Goal: Task Accomplishment & Management: Manage account settings

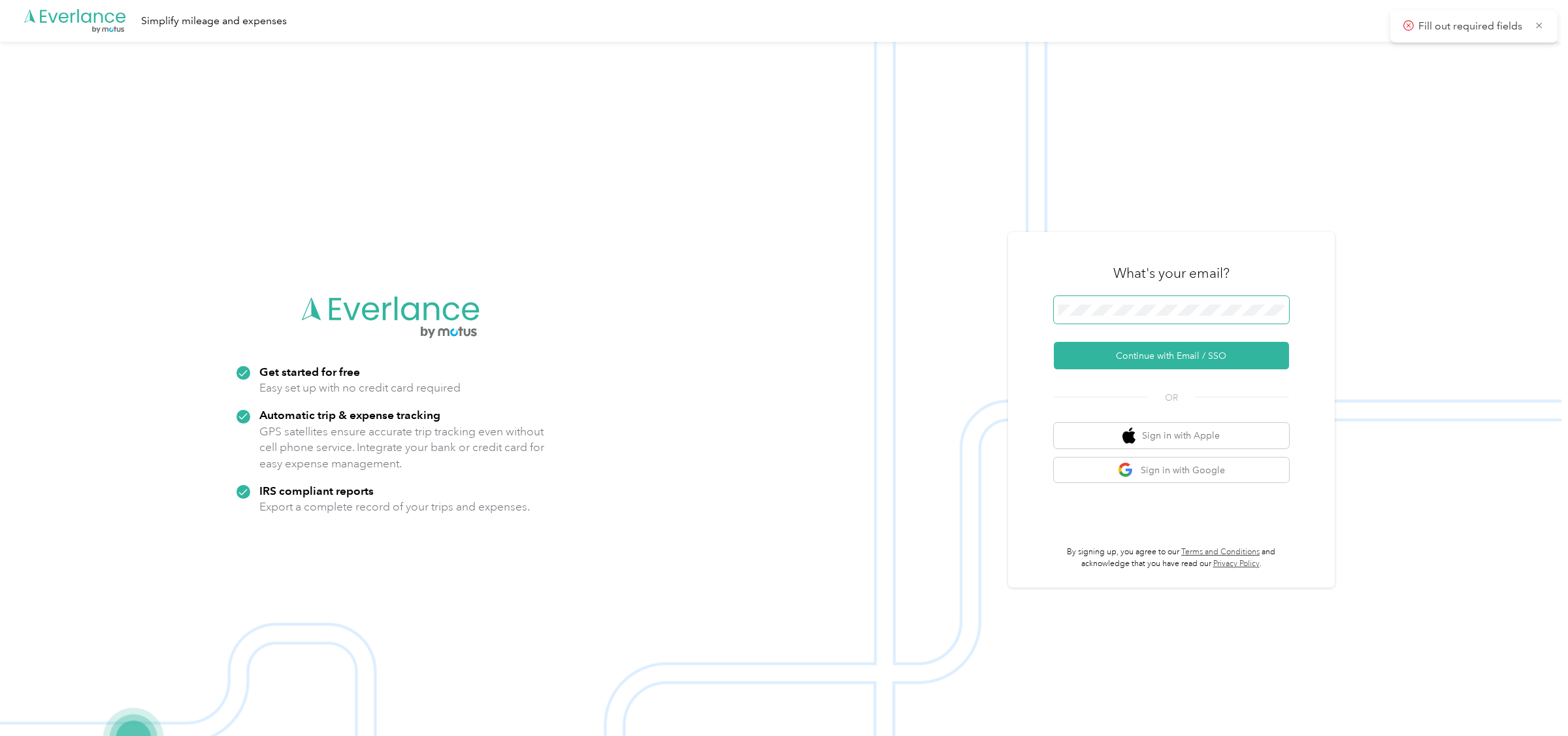
click at [1159, 299] on span at bounding box center [1171, 310] width 235 height 28
click at [1166, 357] on button "Continue with Email / SSO" at bounding box center [1171, 355] width 235 height 28
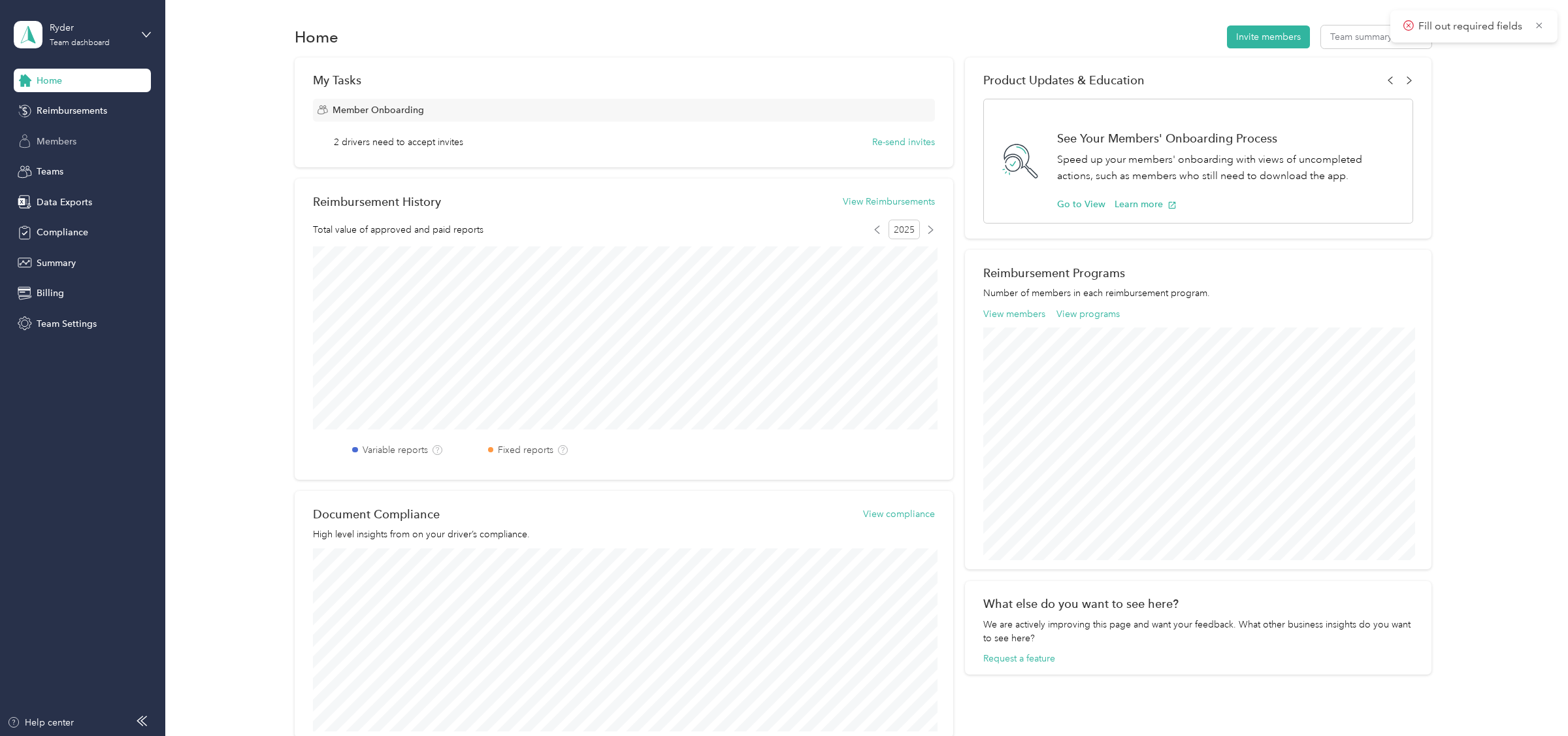
click at [65, 145] on span "Members" at bounding box center [56, 141] width 40 height 14
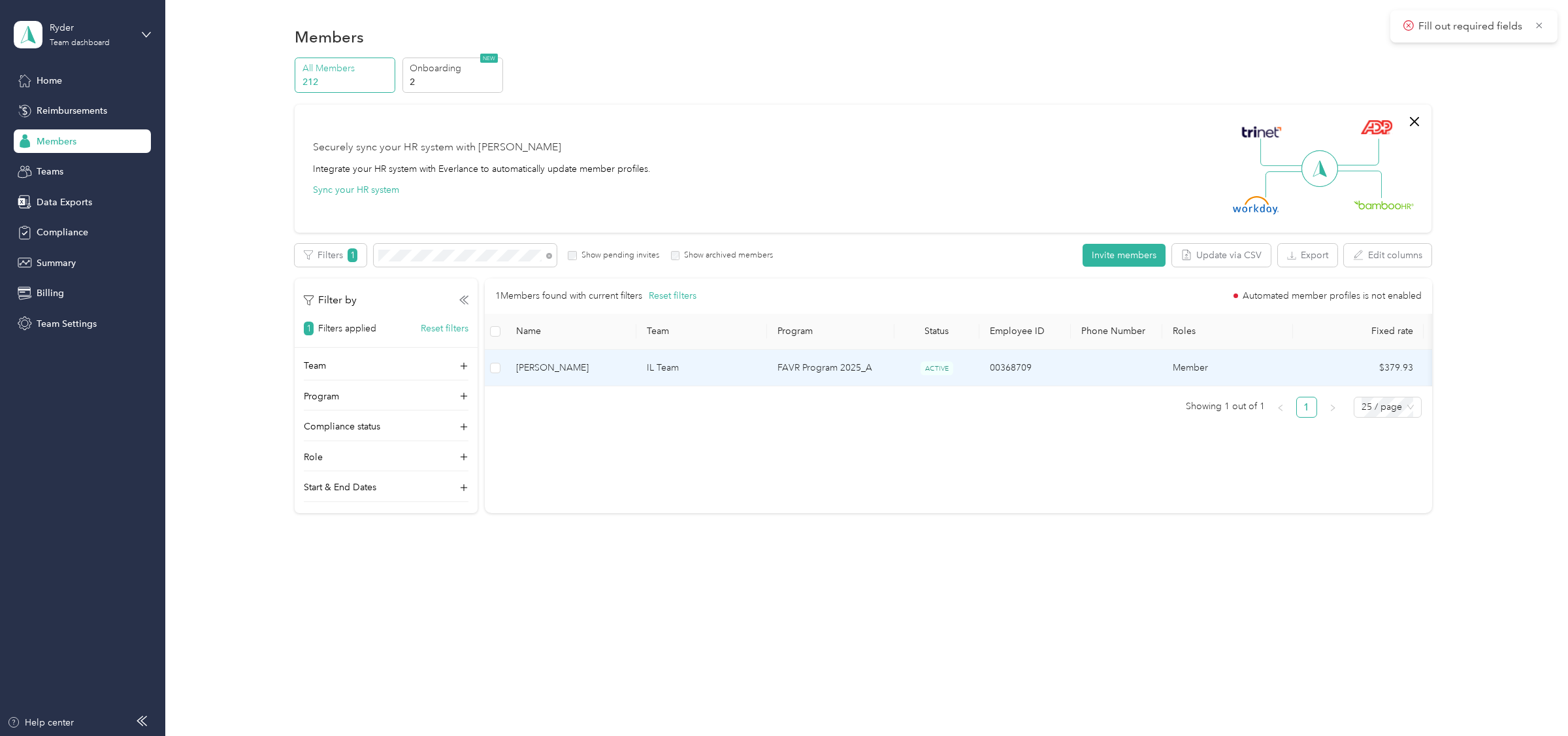
click at [720, 366] on td "IL Team" at bounding box center [701, 368] width 131 height 37
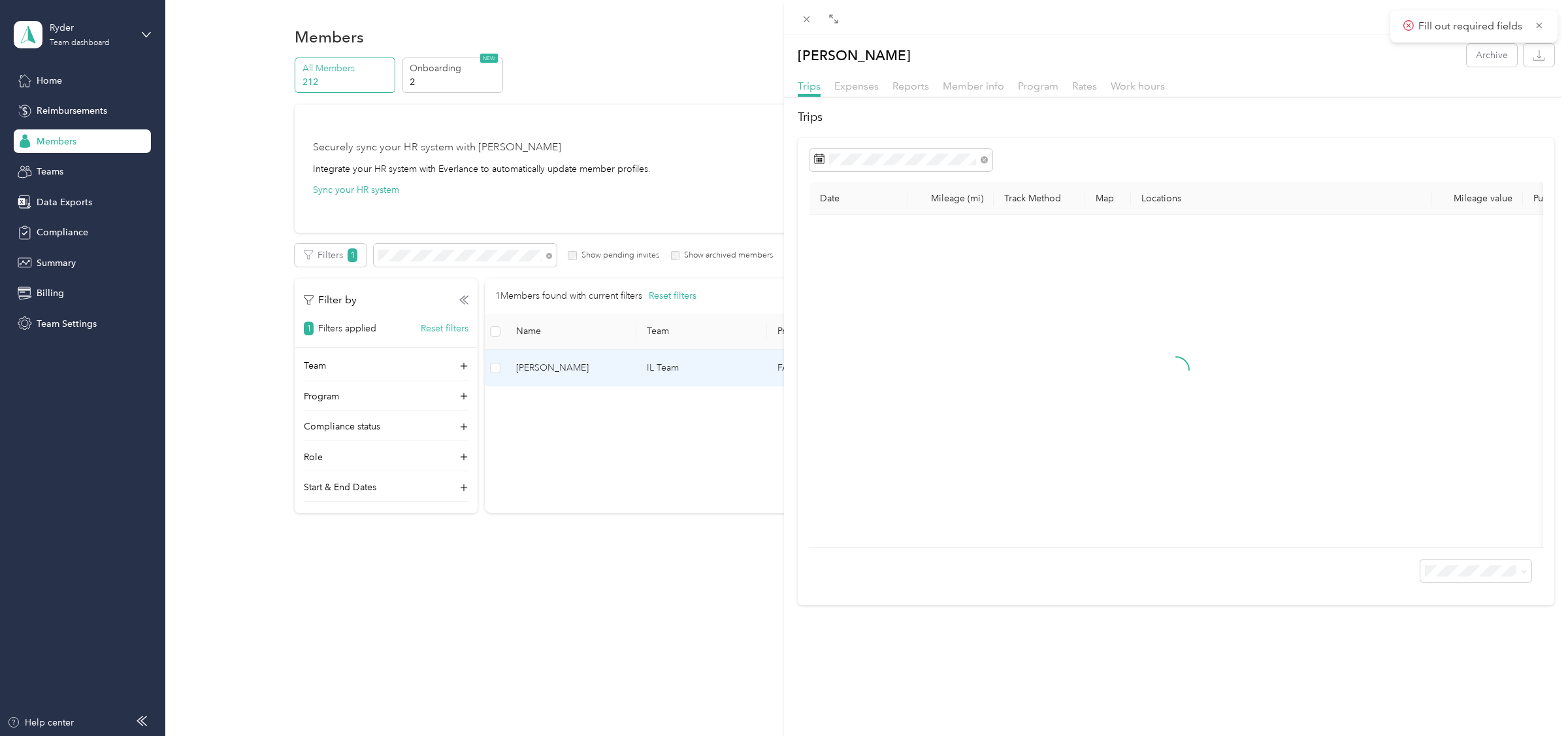
click at [975, 93] on div "Member info" at bounding box center [973, 87] width 62 height 16
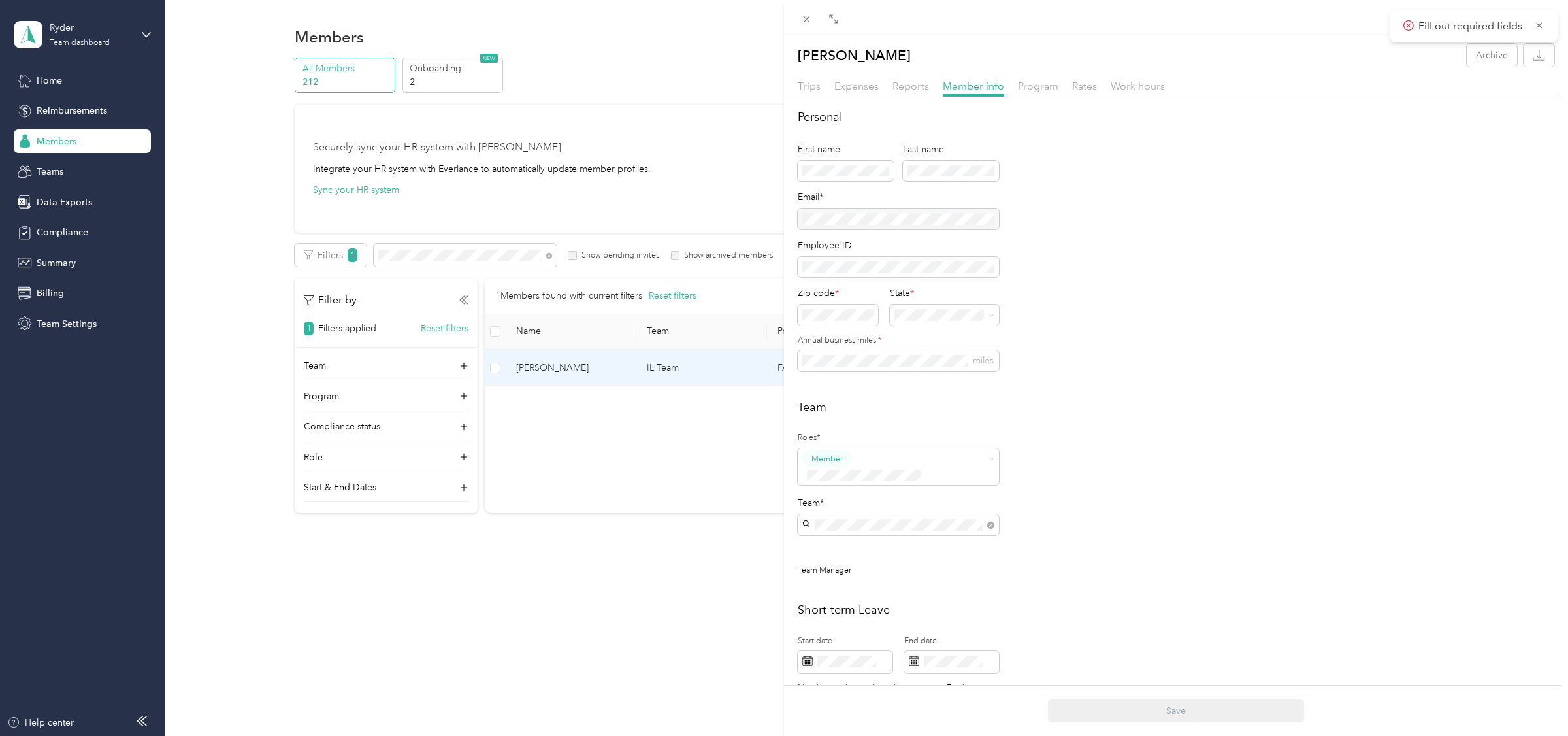
click at [899, 222] on div at bounding box center [898, 219] width 201 height 21
click at [86, 43] on div "Rachel S. Beenders Archive Trips Expenses Reports Member info Program Rates Wor…" at bounding box center [784, 368] width 1568 height 736
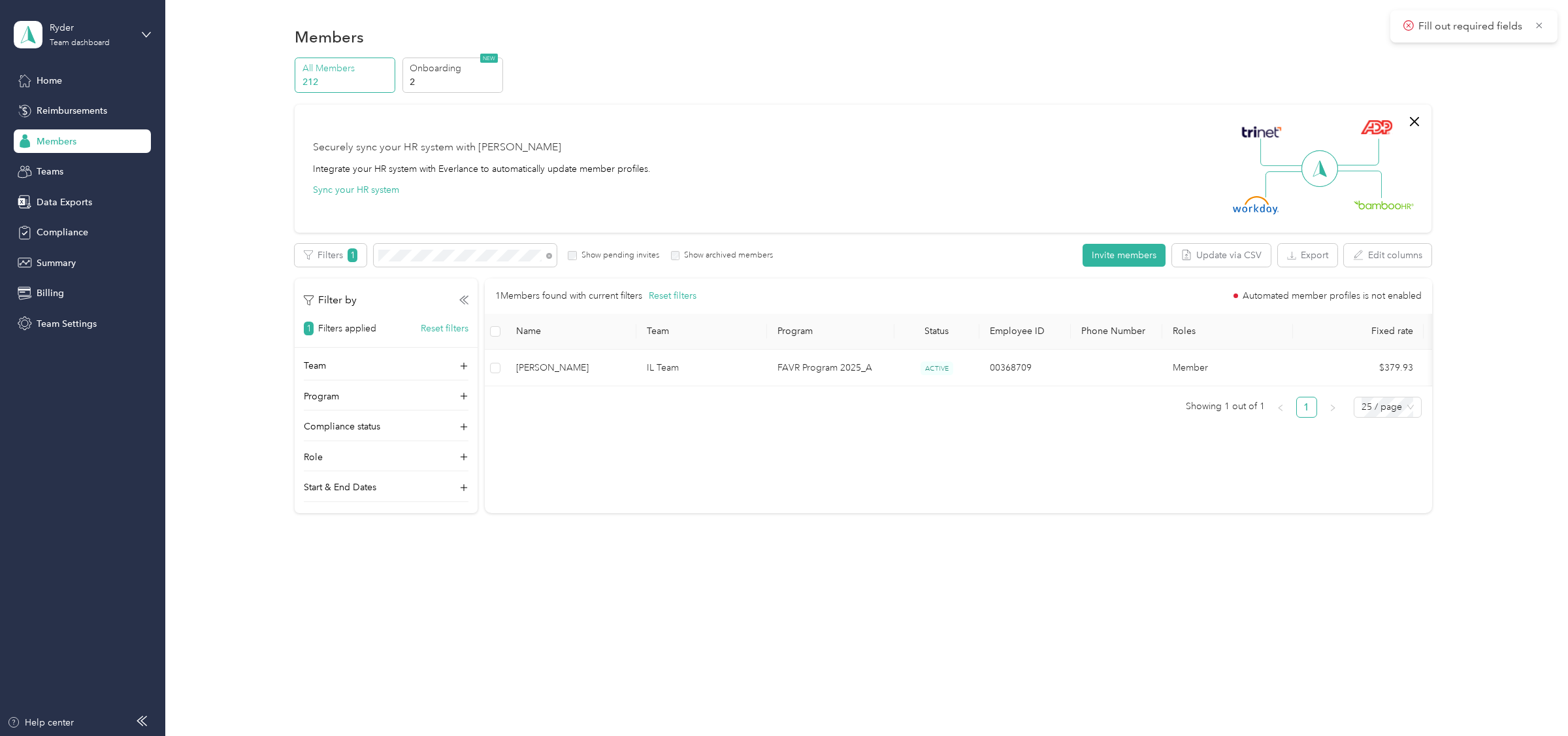
click at [74, 37] on div at bounding box center [784, 368] width 1568 height 736
click at [70, 41] on div "Team dashboard" at bounding box center [79, 43] width 60 height 8
click at [71, 131] on div "Personal dashboard" at bounding box center [66, 136] width 82 height 14
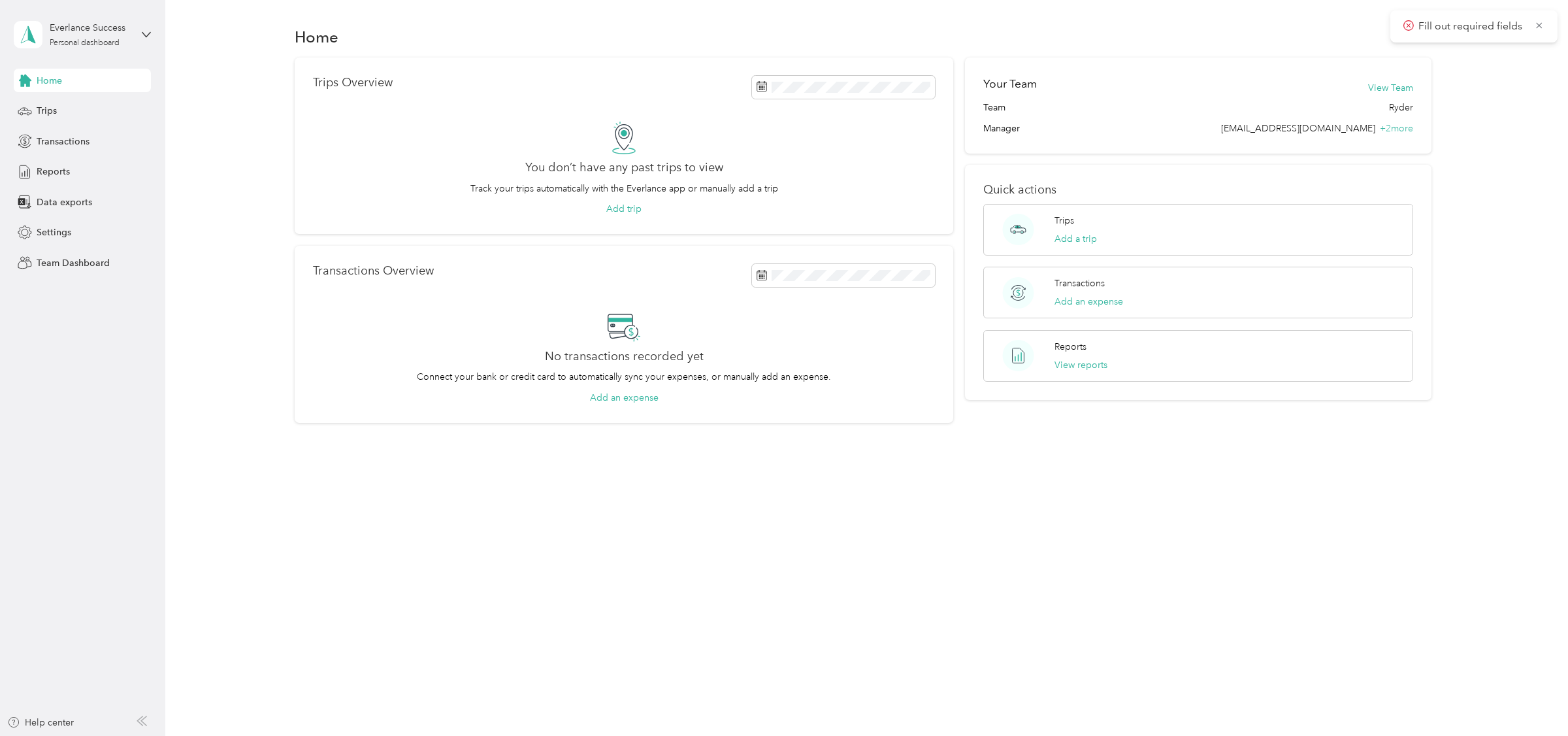
click at [247, 176] on div "Trips Overview You don’t have any past trips to view Track your trips automatic…" at bounding box center [862, 240] width 1364 height 365
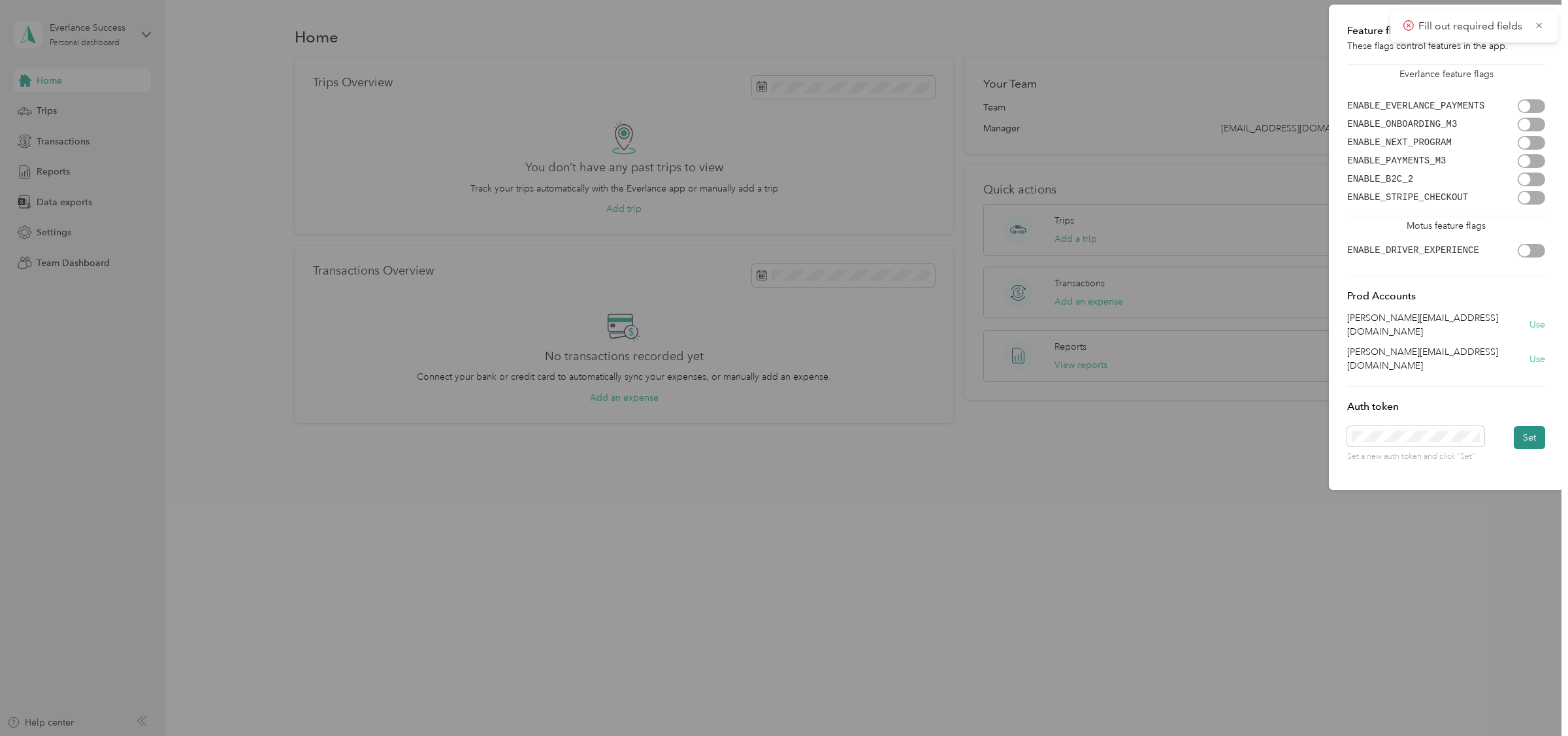
click at [1540, 426] on button "Set" at bounding box center [1529, 437] width 32 height 23
